Goal: Navigation & Orientation: Find specific page/section

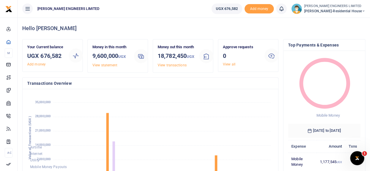
click at [364, 11] on icon at bounding box center [364, 11] width 4 height 4
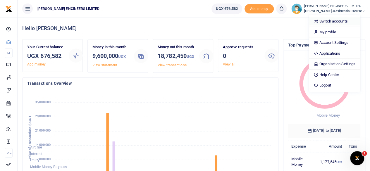
click at [339, 21] on link "Switch accounts" at bounding box center [334, 21] width 51 height 8
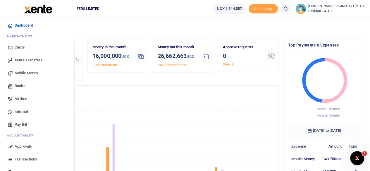
scroll to position [29, 0]
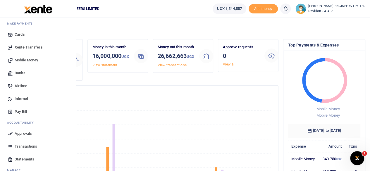
click at [25, 145] on span "Transactions" at bounding box center [26, 147] width 23 height 6
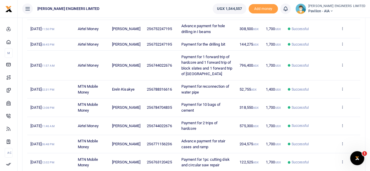
scroll to position [141, 0]
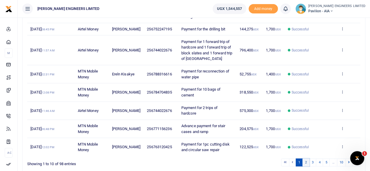
click at [307, 167] on link "2" at bounding box center [306, 163] width 7 height 8
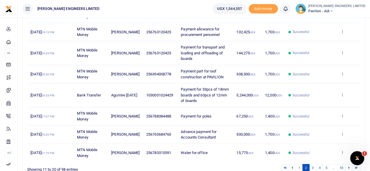
scroll to position [182, 0]
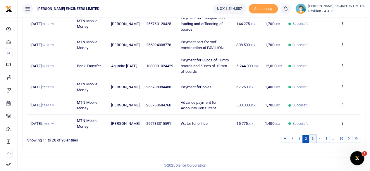
click at [314, 138] on link "3" at bounding box center [312, 139] width 7 height 8
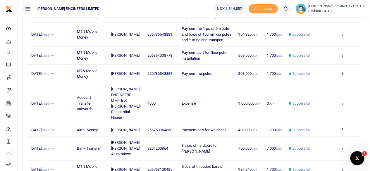
scroll to position [153, 0]
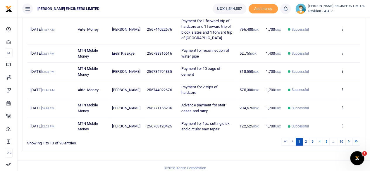
scroll to position [170, 0]
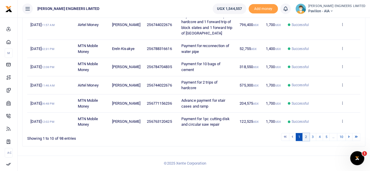
click at [307, 136] on link "2" at bounding box center [306, 137] width 7 height 8
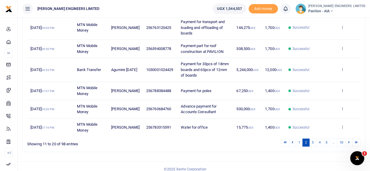
scroll to position [182, 0]
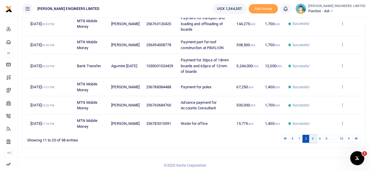
click at [314, 138] on link "3" at bounding box center [312, 139] width 7 height 8
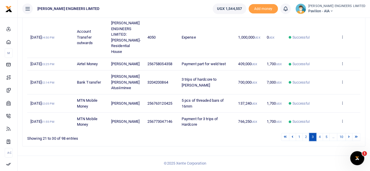
scroll to position [205, 0]
click at [321, 137] on link "4" at bounding box center [319, 137] width 7 height 8
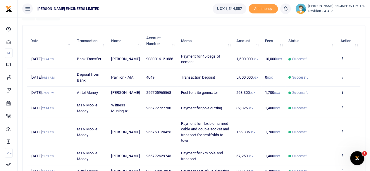
scroll to position [74, 0]
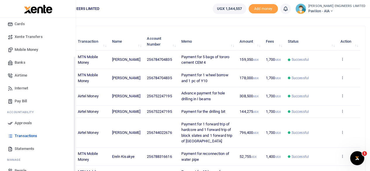
scroll to position [50, 0]
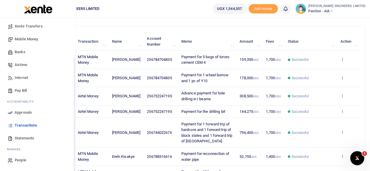
click at [19, 137] on span "Statements" at bounding box center [25, 139] width 20 height 6
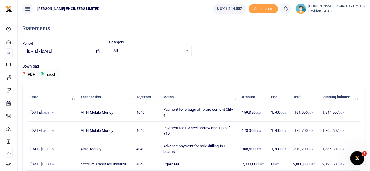
click at [333, 10] on icon at bounding box center [332, 11] width 4 height 4
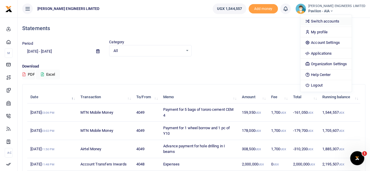
click at [341, 20] on link "Switch accounts" at bounding box center [326, 21] width 51 height 8
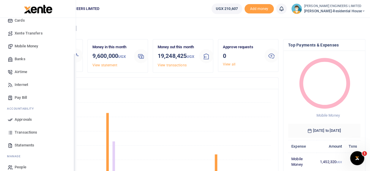
scroll to position [50, 0]
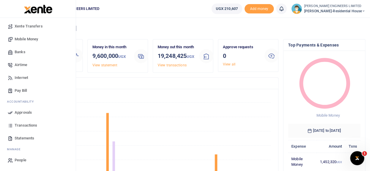
click at [29, 126] on span "Transactions" at bounding box center [26, 126] width 23 height 6
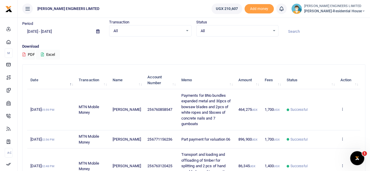
scroll to position [29, 0]
